Goal: Task Accomplishment & Management: Use online tool/utility

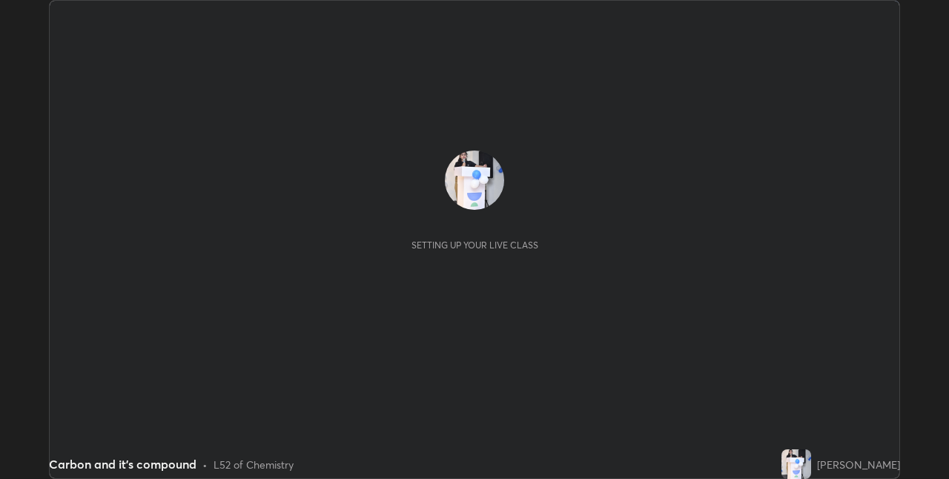
scroll to position [479, 949]
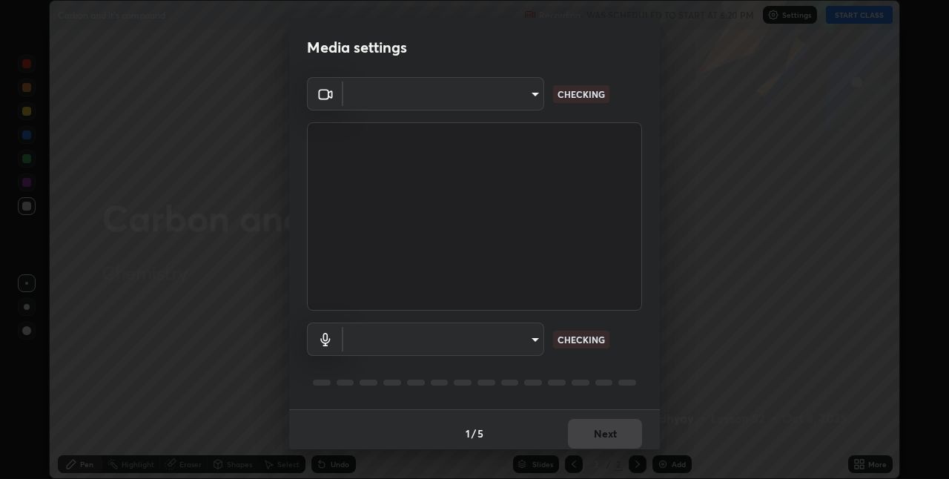
type input "17d47b9a8e6a43c8ebdd6aac700522dacaa6e58ec5f16407bca00d40e6ab781c"
type input "default"
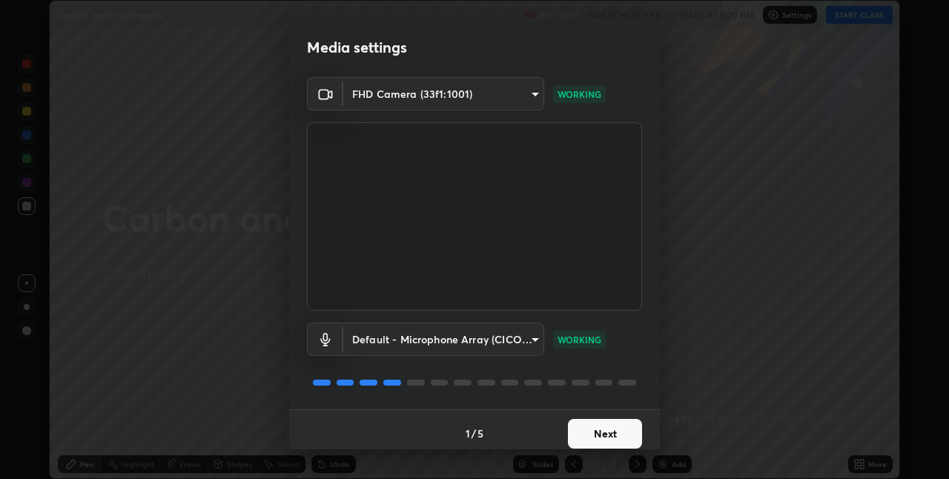
click at [610, 429] on button "Next" at bounding box center [605, 434] width 74 height 30
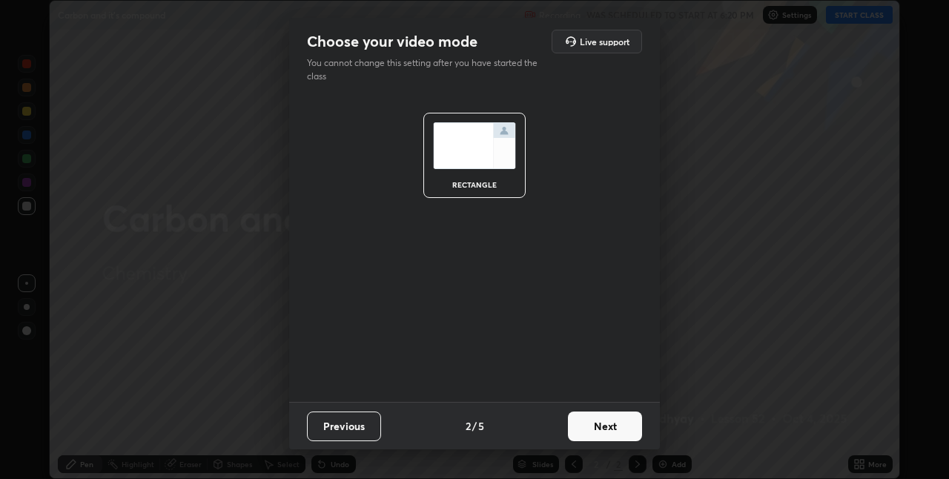
click at [618, 430] on button "Next" at bounding box center [605, 426] width 74 height 30
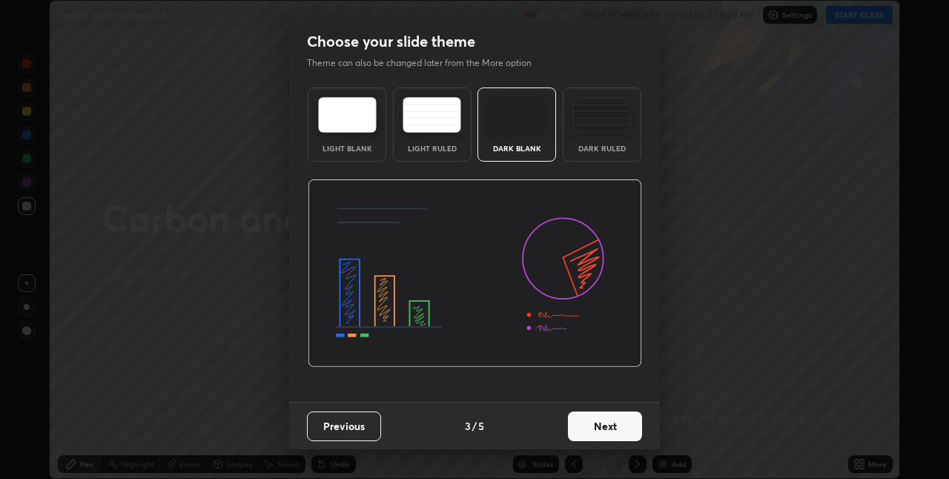
click at [618, 429] on button "Next" at bounding box center [605, 426] width 74 height 30
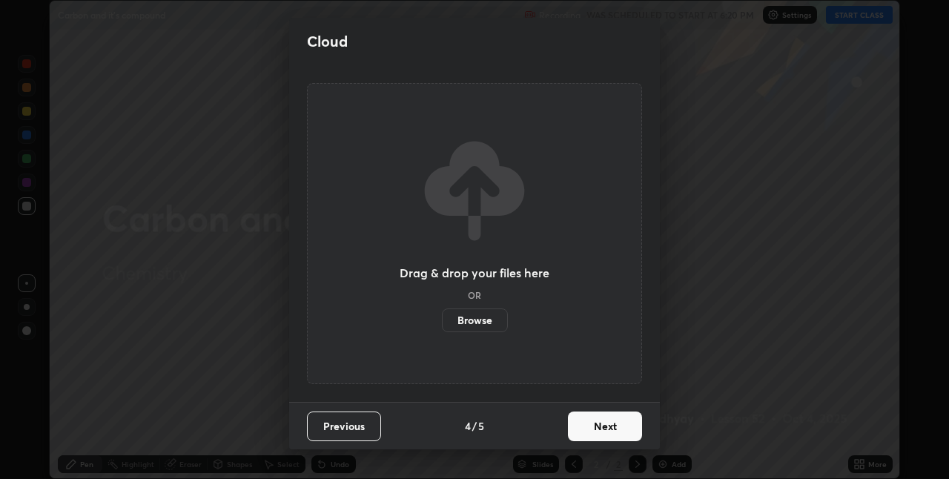
click at [614, 429] on button "Next" at bounding box center [605, 426] width 74 height 30
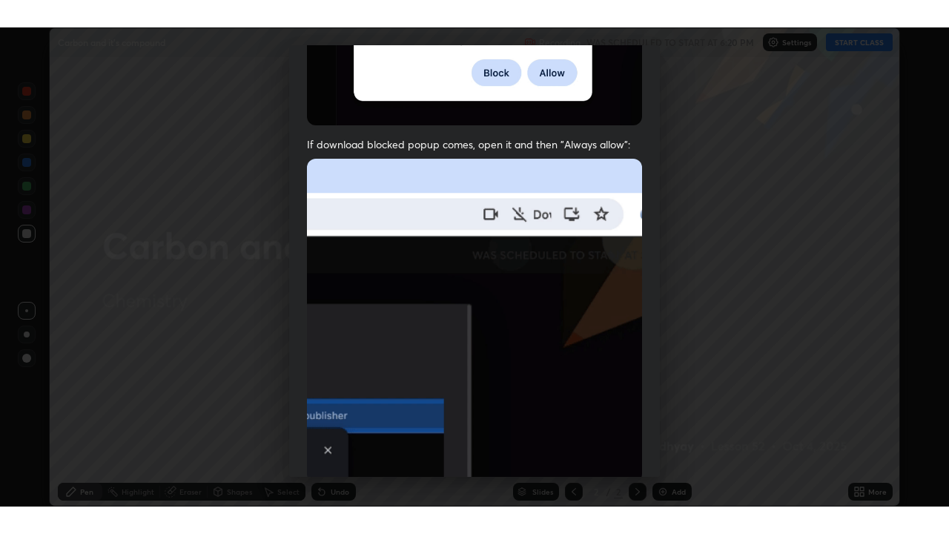
scroll to position [310, 0]
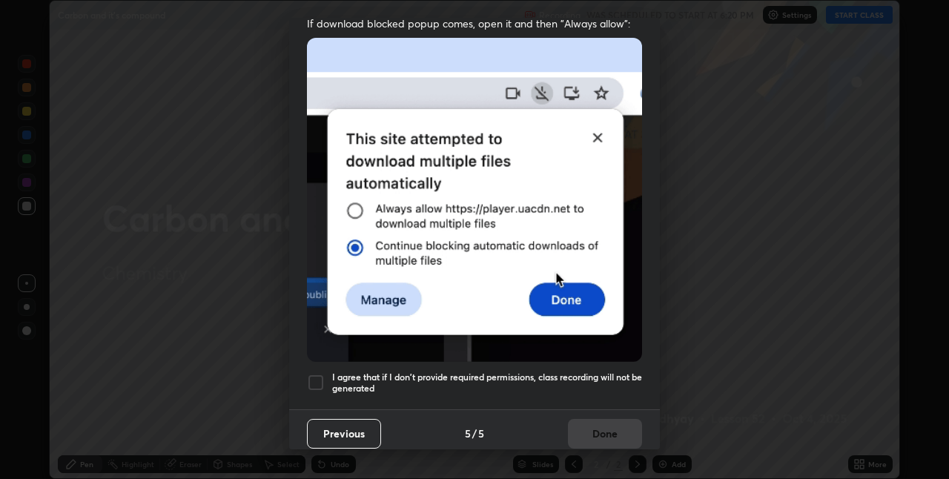
click at [310, 374] on div at bounding box center [316, 383] width 18 height 18
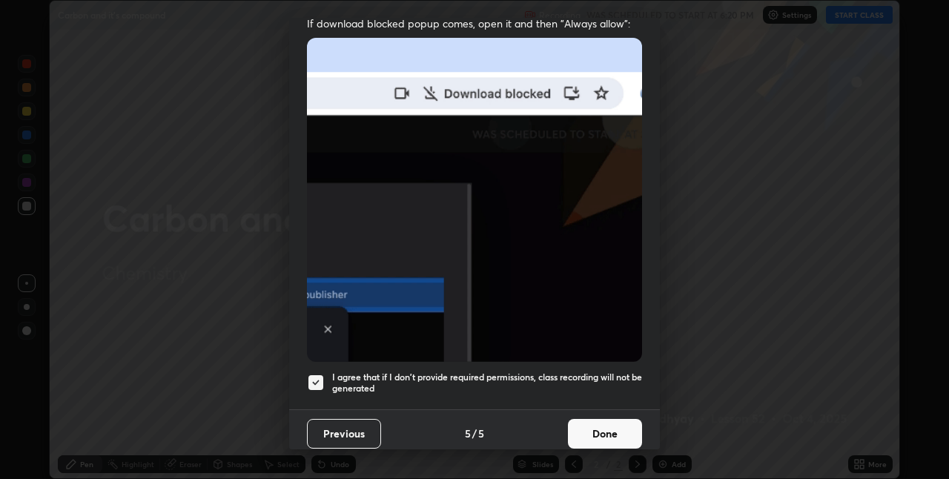
click at [575, 419] on button "Done" at bounding box center [605, 434] width 74 height 30
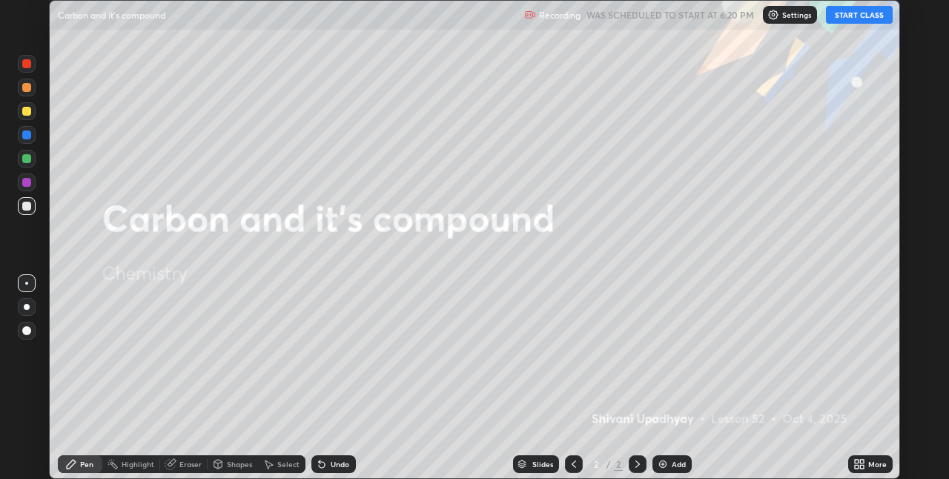
click at [876, 464] on div "More" at bounding box center [877, 463] width 19 height 7
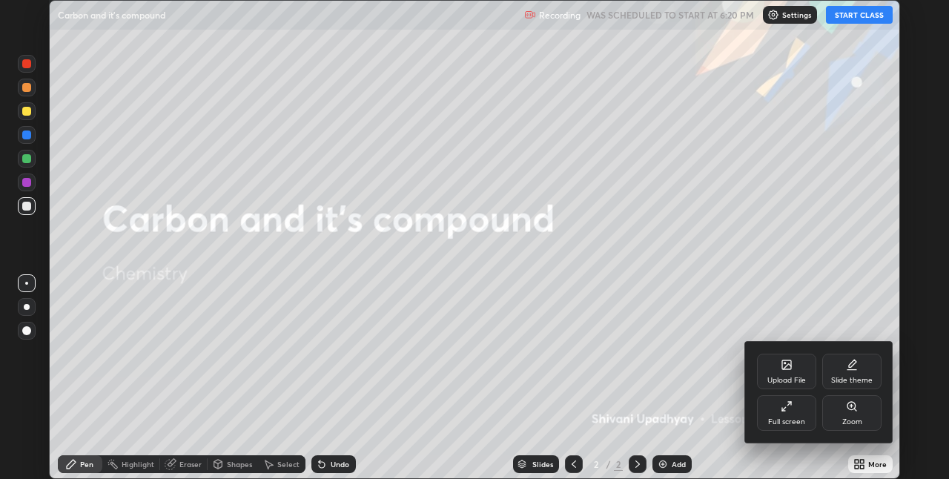
click at [802, 415] on div "Full screen" at bounding box center [786, 413] width 59 height 36
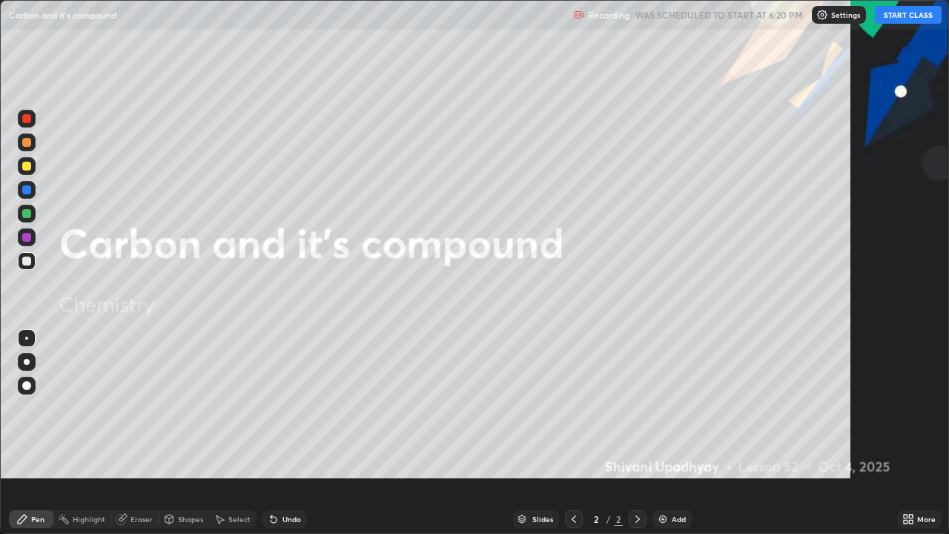
scroll to position [534, 949]
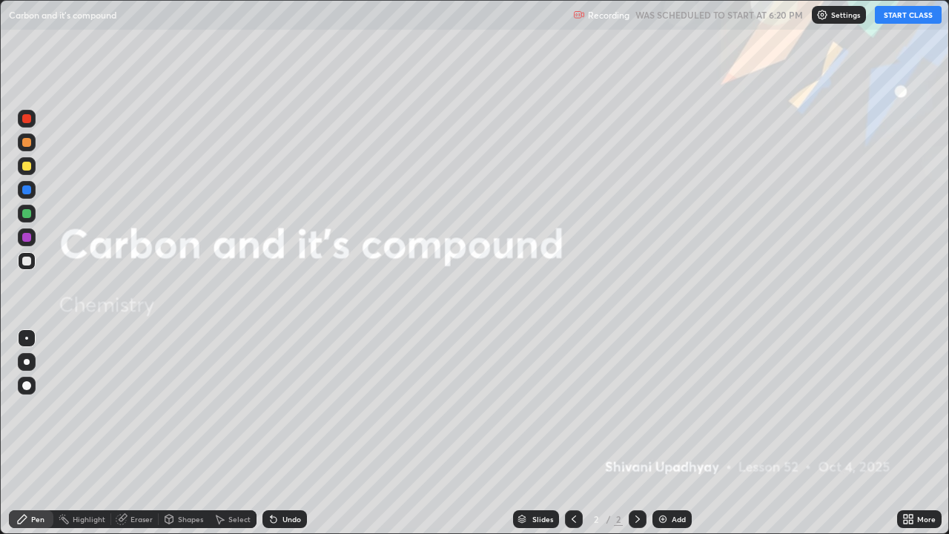
click at [893, 19] on button "START CLASS" at bounding box center [908, 15] width 67 height 18
click at [666, 478] on img at bounding box center [663, 519] width 12 height 12
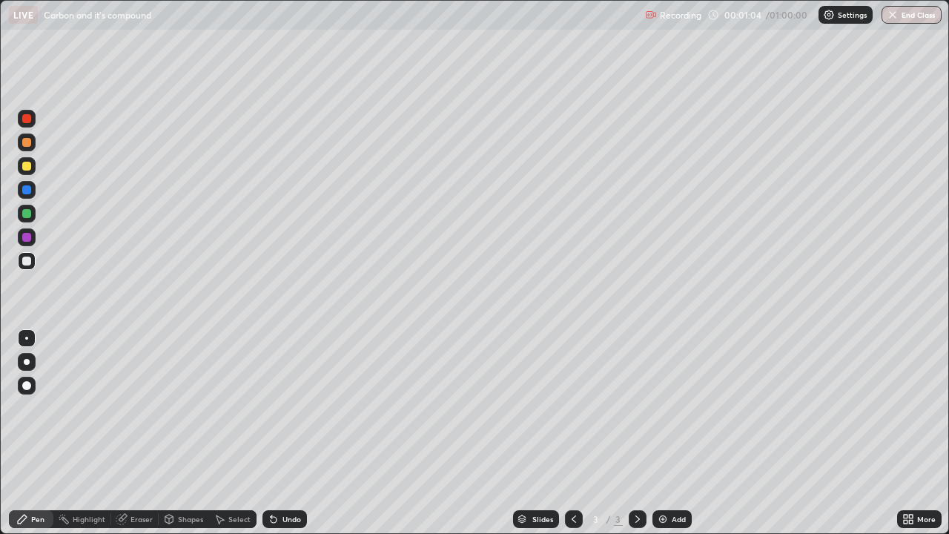
click at [133, 478] on div "Eraser" at bounding box center [134, 519] width 47 height 18
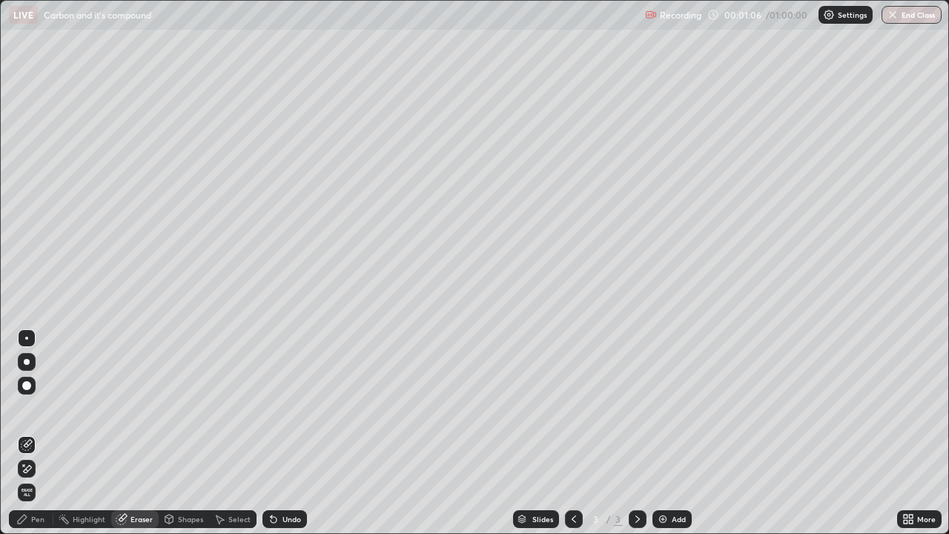
click at [31, 478] on div "Pen" at bounding box center [37, 518] width 13 height 7
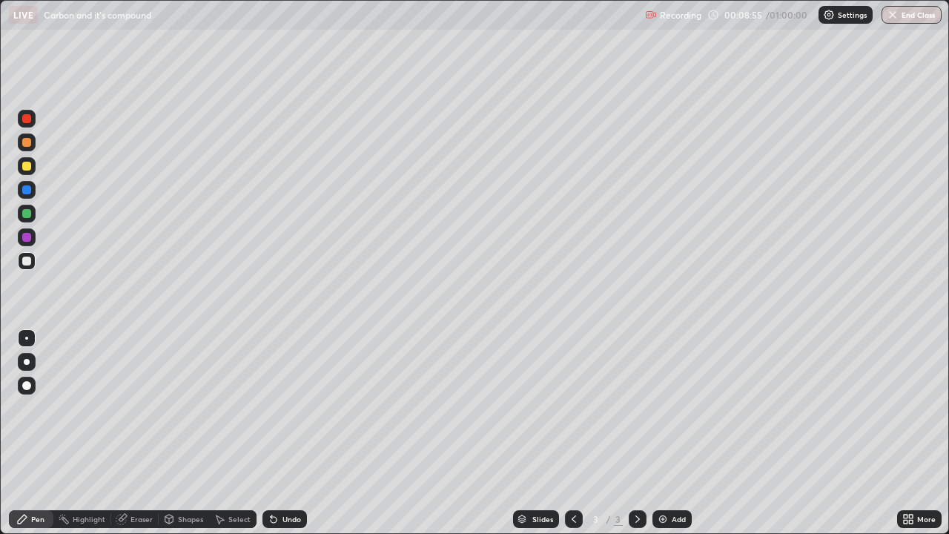
click at [683, 478] on div "Add" at bounding box center [679, 518] width 14 height 7
click at [348, 478] on div "Slides 4 / 4 Add" at bounding box center [602, 519] width 590 height 30
click at [365, 478] on div "Slides 4 / 4 Add" at bounding box center [602, 519] width 590 height 30
click at [679, 478] on div "Add" at bounding box center [679, 518] width 14 height 7
click at [666, 478] on img at bounding box center [663, 519] width 12 height 12
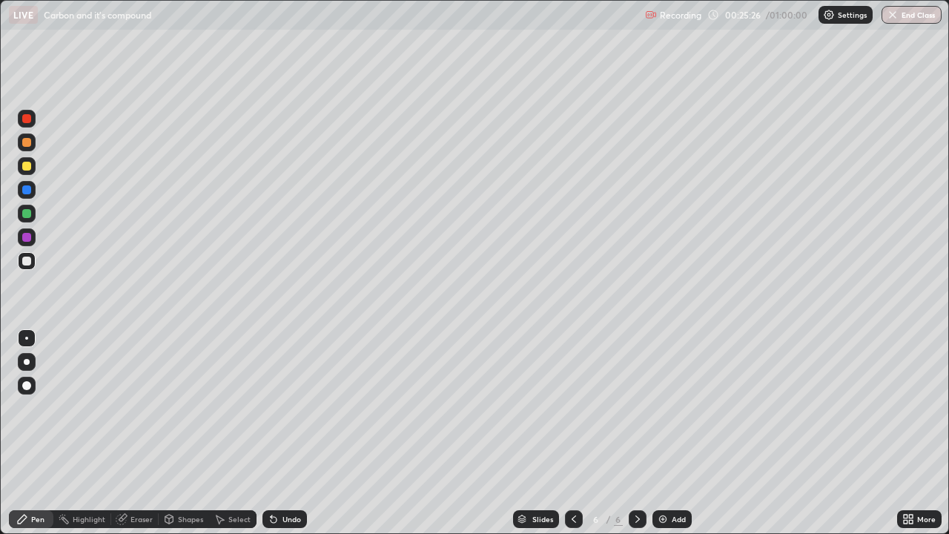
click at [133, 478] on div "Eraser" at bounding box center [141, 518] width 22 height 7
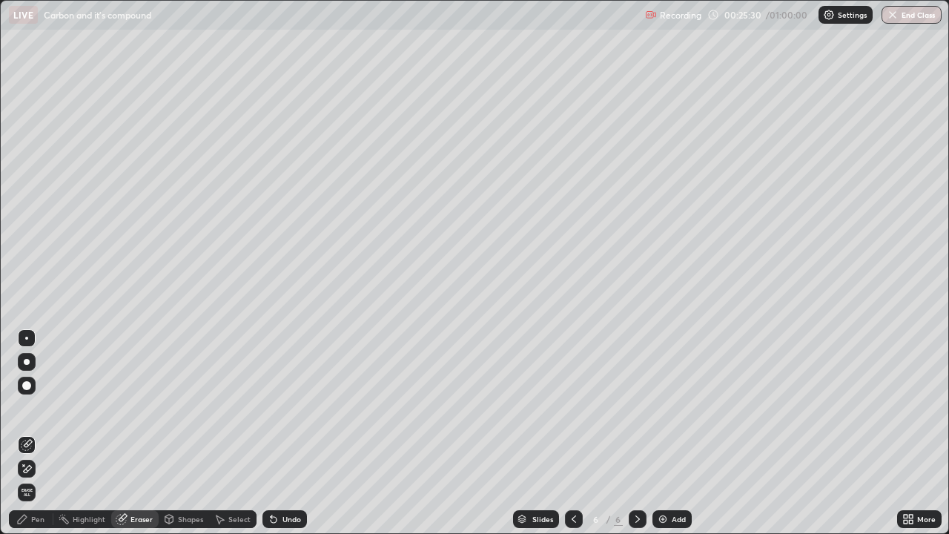
click at [30, 478] on div "Pen" at bounding box center [31, 519] width 44 height 18
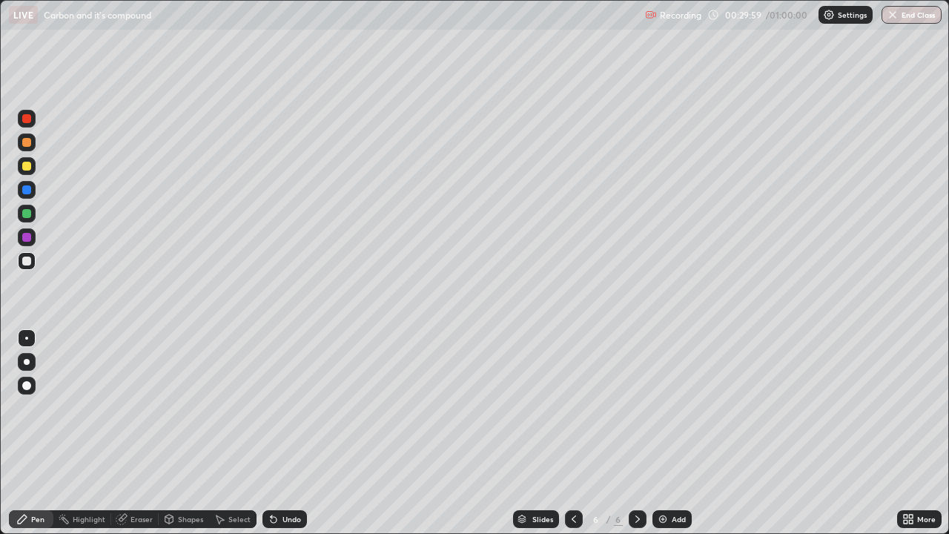
click at [176, 478] on div "Shapes" at bounding box center [184, 519] width 50 height 18
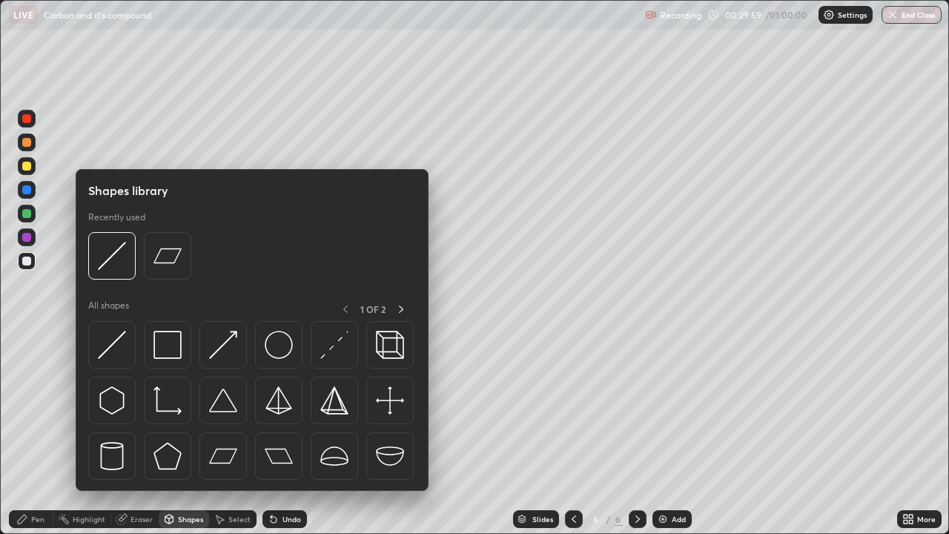
click at [179, 478] on div "Shapes" at bounding box center [184, 519] width 50 height 18
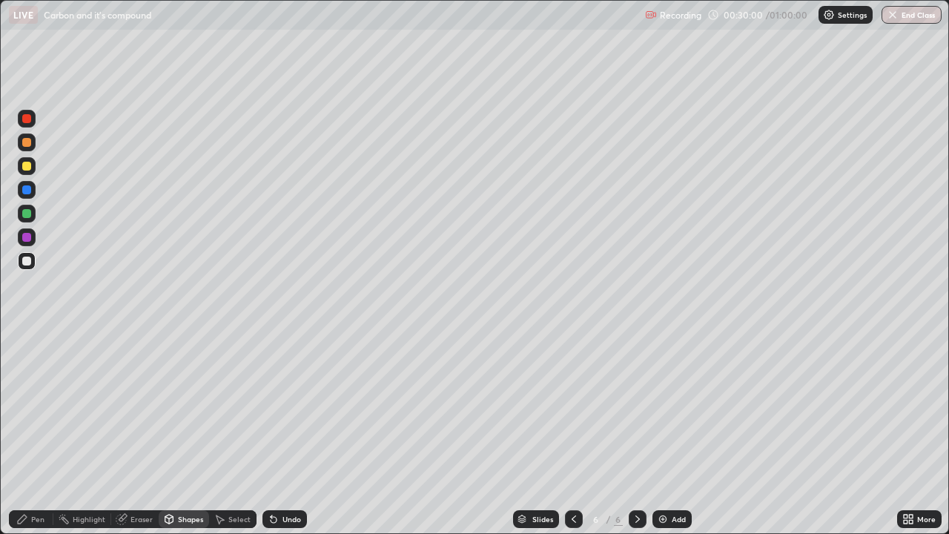
click at [183, 478] on div "Shapes" at bounding box center [184, 519] width 50 height 18
click at [187, 478] on div "Shapes" at bounding box center [184, 519] width 50 height 30
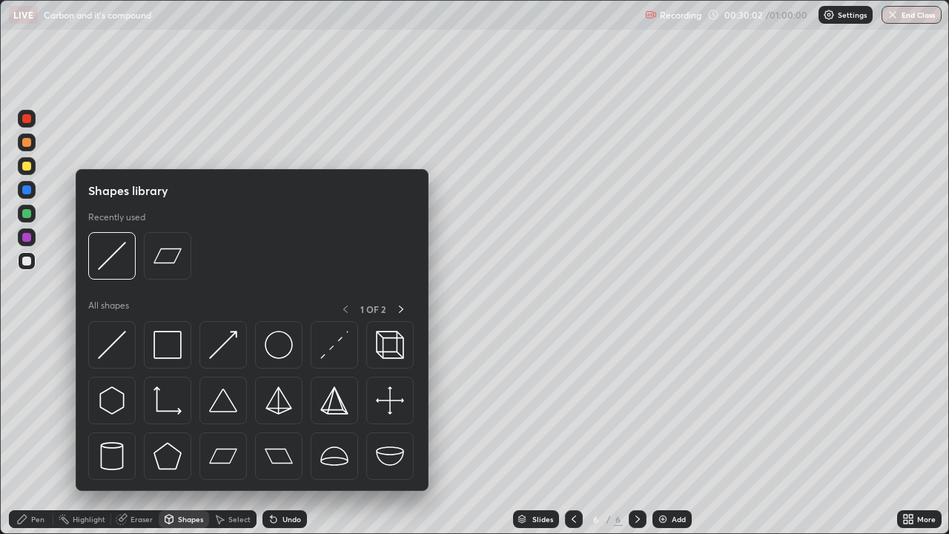
click at [198, 478] on div "Shapes" at bounding box center [184, 519] width 50 height 30
click at [197, 478] on div "Shapes library Recently used All shapes 1 OF 2" at bounding box center [252, 330] width 353 height 322
click at [42, 478] on div "Pen" at bounding box center [37, 518] width 13 height 7
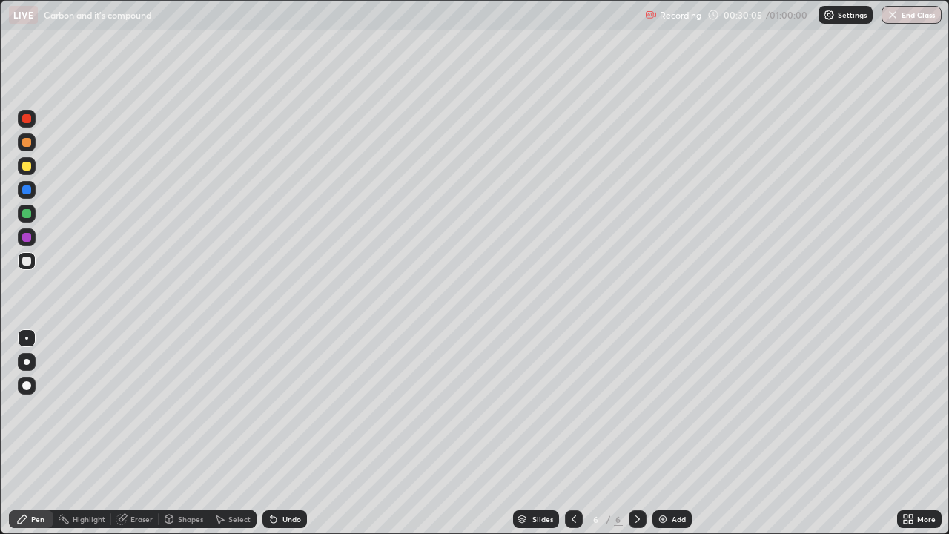
click at [196, 478] on div "Shapes" at bounding box center [184, 519] width 50 height 30
click at [27, 478] on icon at bounding box center [22, 519] width 12 height 12
click at [145, 478] on div "Eraser" at bounding box center [141, 518] width 22 height 7
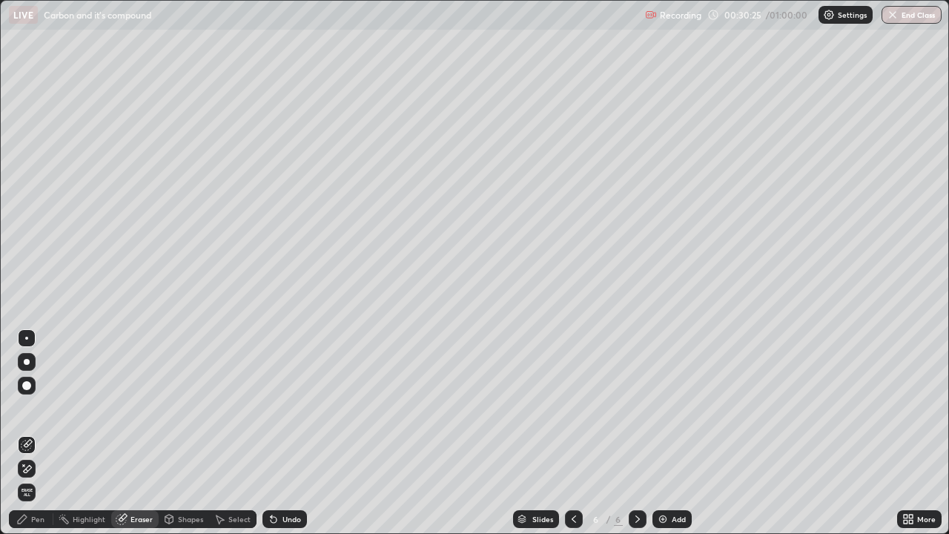
click at [27, 386] on div at bounding box center [26, 385] width 9 height 9
click at [33, 478] on div "Pen" at bounding box center [31, 519] width 44 height 18
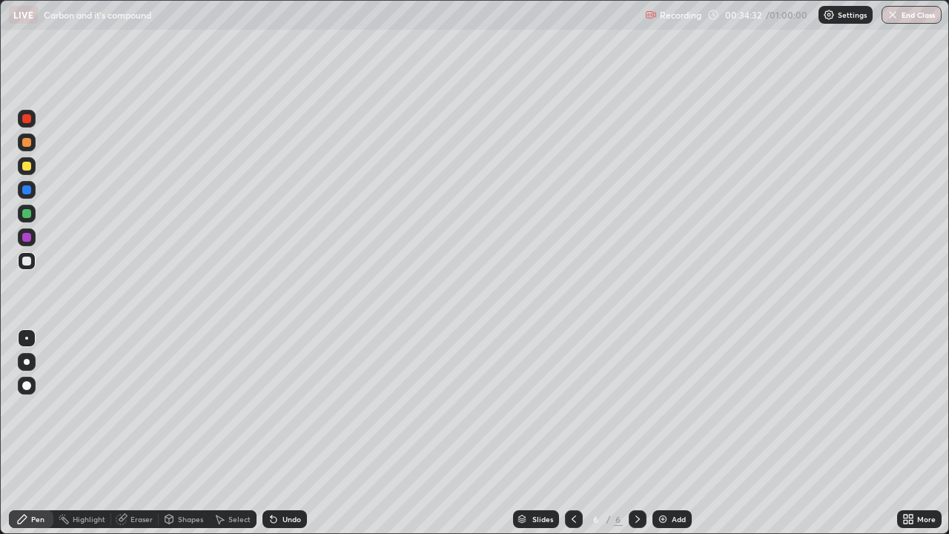
click at [677, 478] on div "Add" at bounding box center [679, 518] width 14 height 7
click at [142, 478] on div "Eraser" at bounding box center [141, 518] width 22 height 7
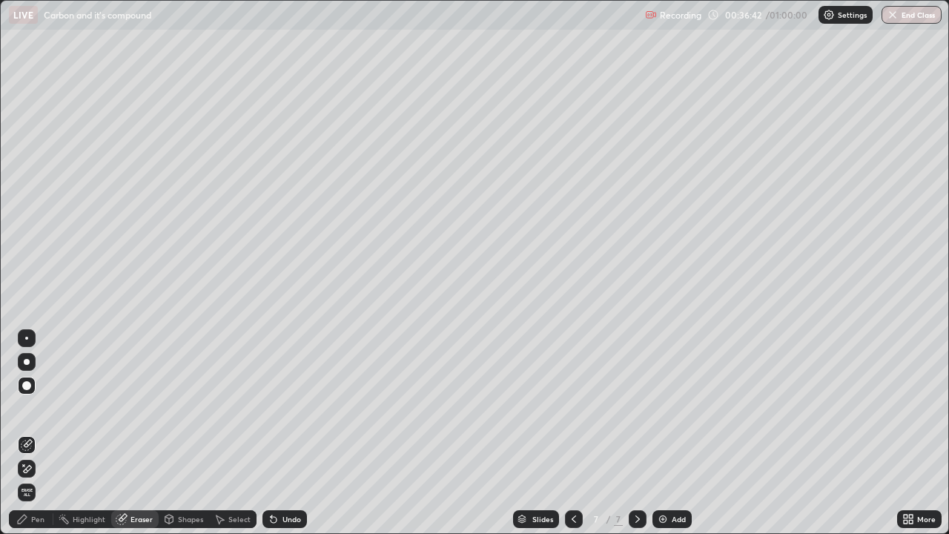
click at [31, 478] on div "Pen" at bounding box center [37, 518] width 13 height 7
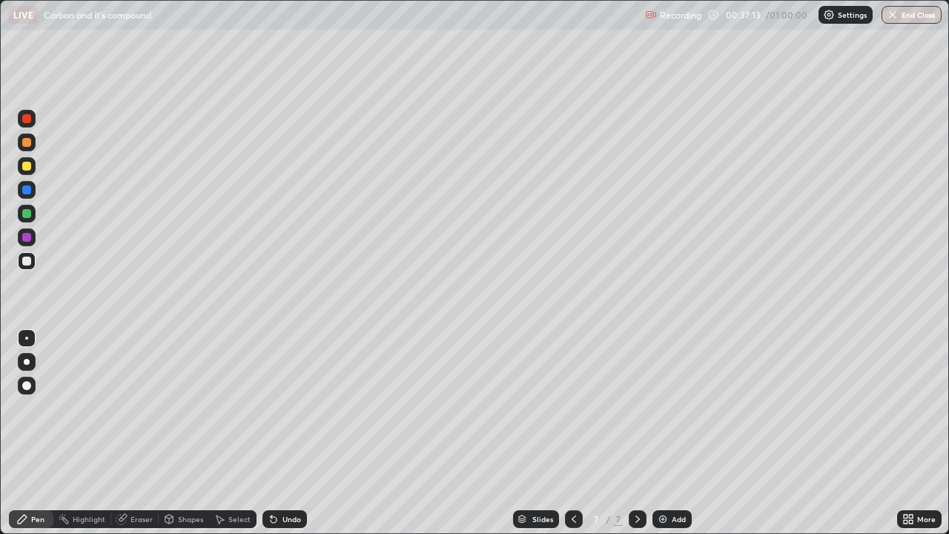
click at [675, 478] on div "Add" at bounding box center [671, 519] width 39 height 18
click at [125, 478] on icon at bounding box center [122, 519] width 12 height 12
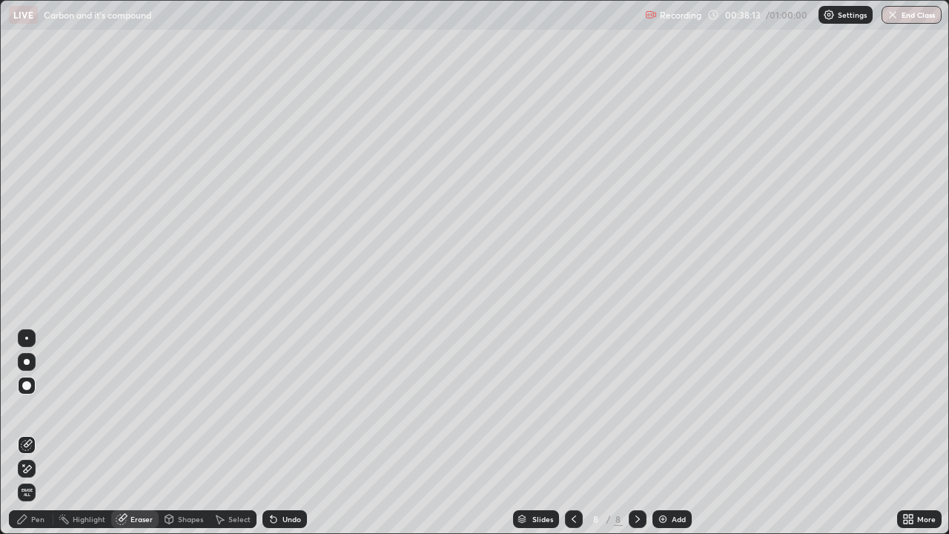
click at [36, 478] on div "Pen" at bounding box center [37, 518] width 13 height 7
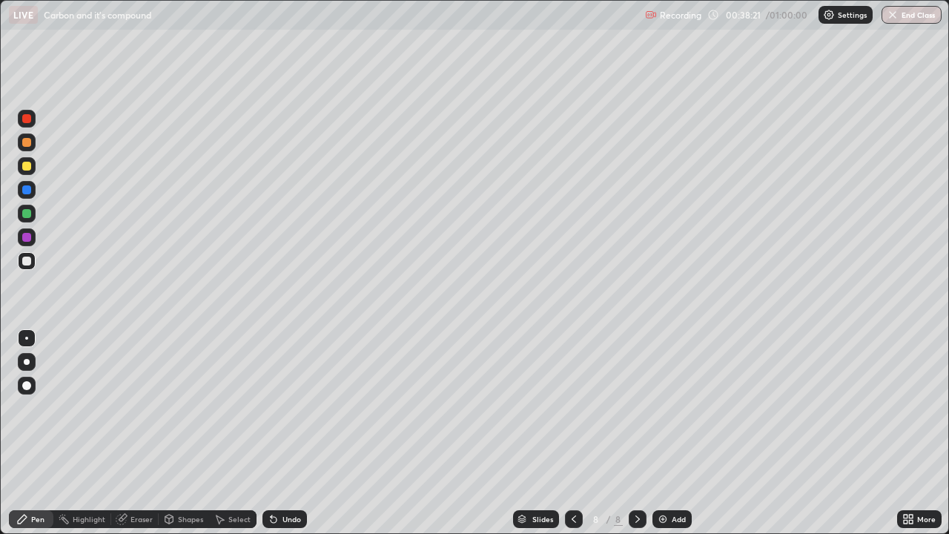
click at [117, 478] on icon at bounding box center [121, 520] width 10 height 10
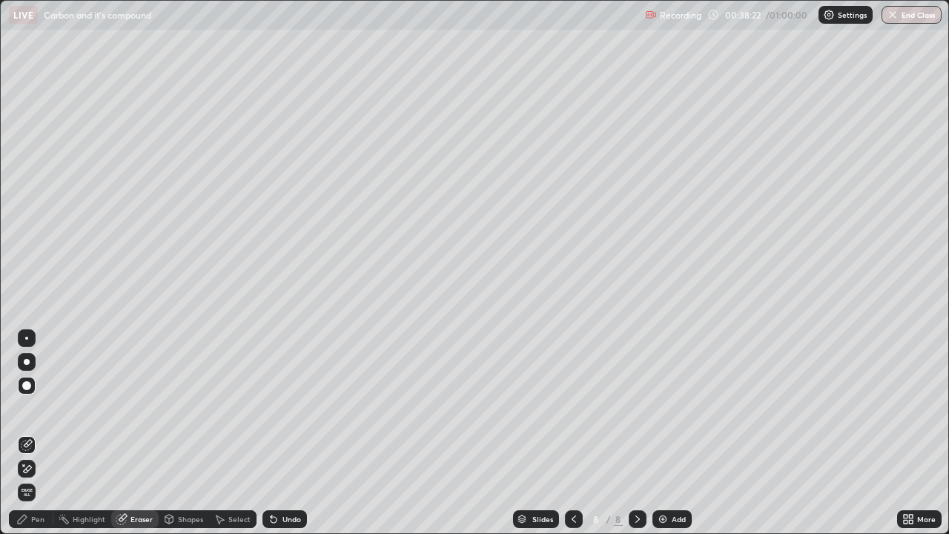
click at [24, 478] on icon at bounding box center [22, 519] width 9 height 9
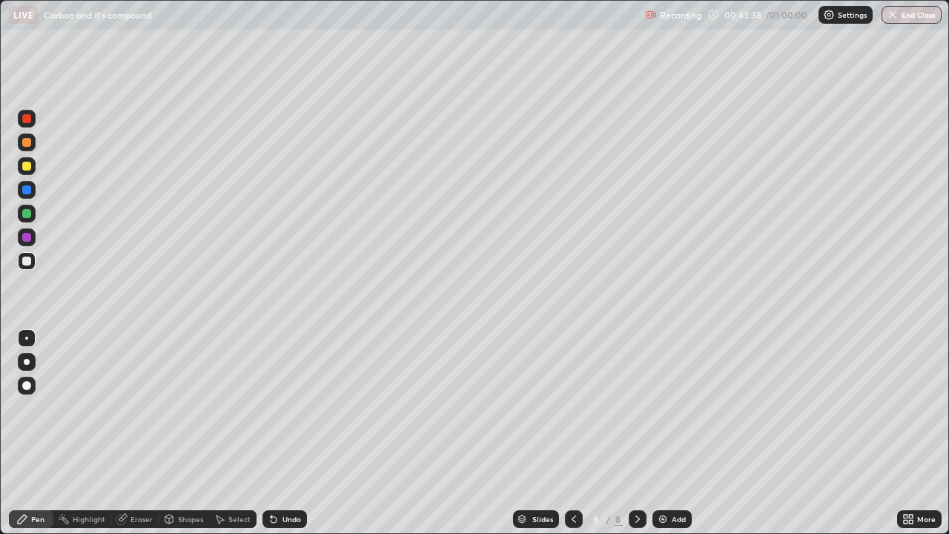
click at [907, 11] on button "End Class" at bounding box center [911, 15] width 60 height 18
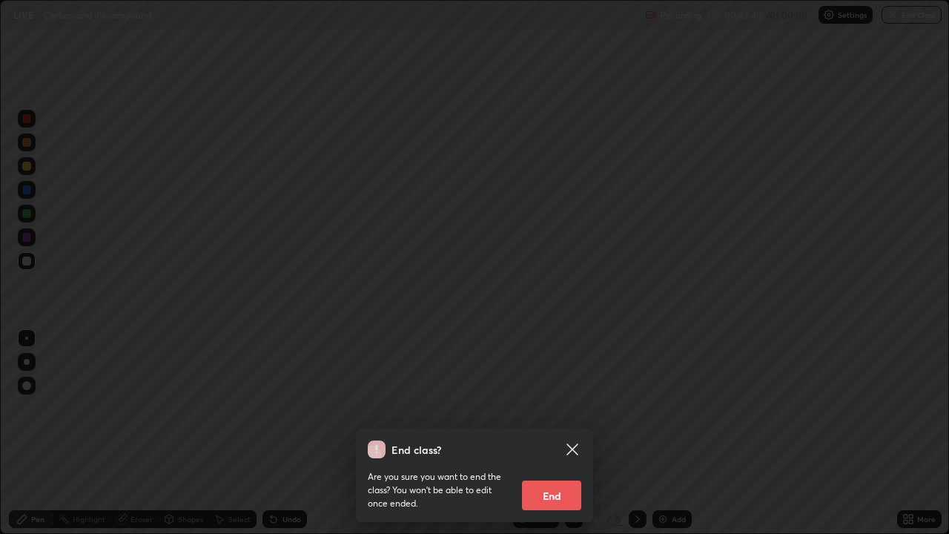
click at [558, 478] on button "End" at bounding box center [551, 495] width 59 height 30
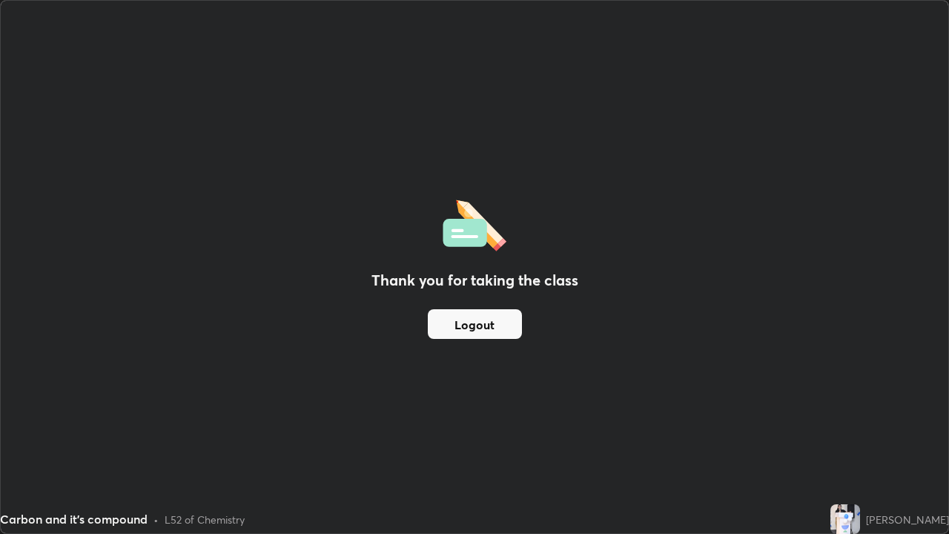
click at [469, 313] on button "Logout" at bounding box center [475, 324] width 94 height 30
click at [463, 322] on button "Logout" at bounding box center [475, 324] width 94 height 30
